Goal: Check status: Check status

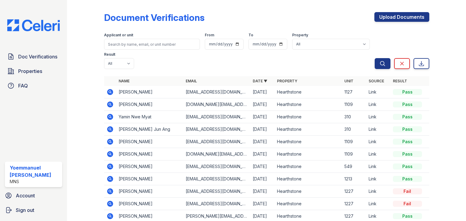
click at [112, 93] on icon at bounding box center [110, 92] width 6 height 6
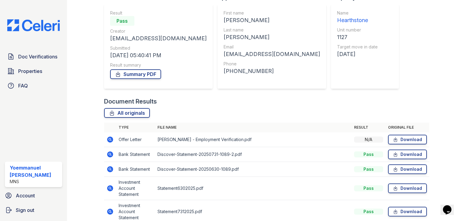
scroll to position [64, 0]
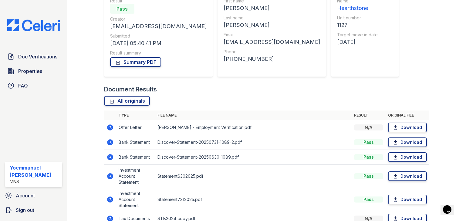
click at [108, 125] on icon at bounding box center [109, 127] width 7 height 7
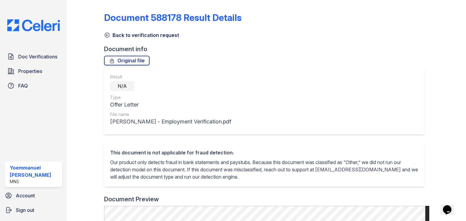
click at [105, 32] on icon at bounding box center [107, 35] width 6 height 6
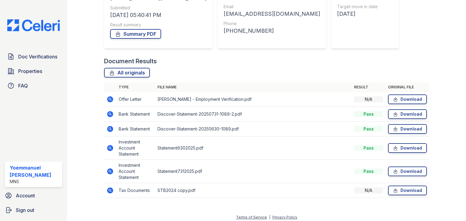
scroll to position [96, 0]
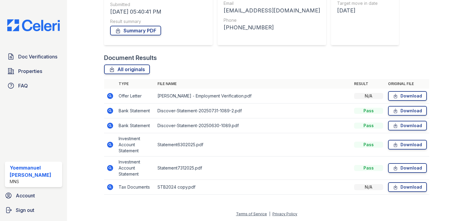
click at [112, 186] on icon at bounding box center [110, 187] width 6 height 6
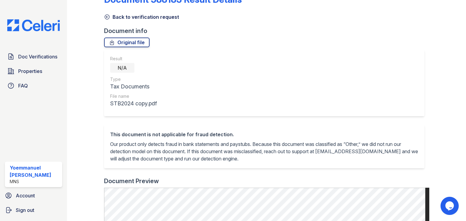
scroll to position [10, 0]
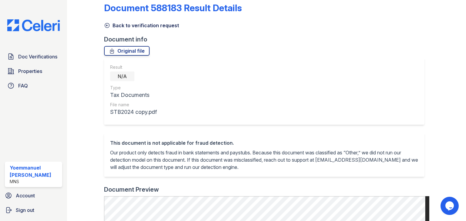
click at [109, 23] on icon at bounding box center [107, 25] width 6 height 6
